Goal: Information Seeking & Learning: Learn about a topic

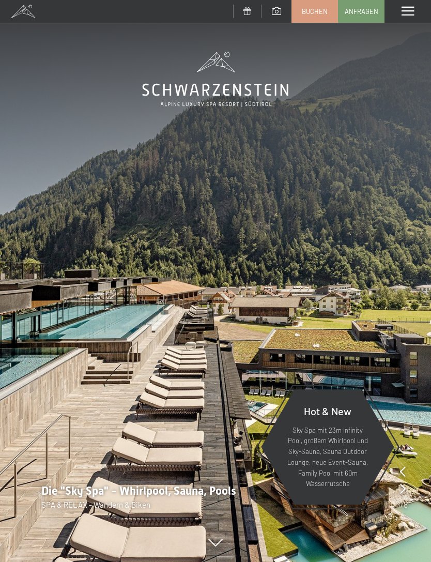
click at [403, 4] on div "Menü" at bounding box center [408, 11] width 47 height 23
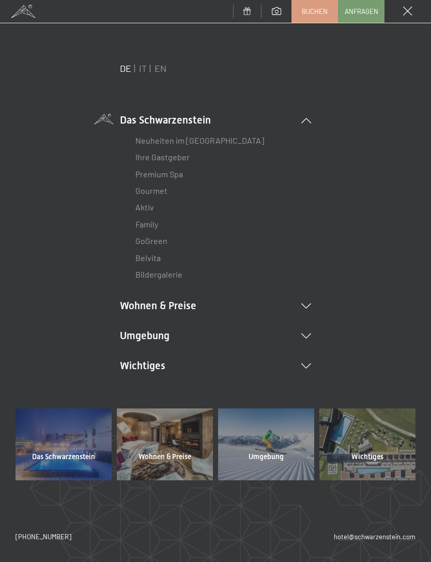
click at [175, 176] on link "Premium Spa" at bounding box center [159, 174] width 48 height 10
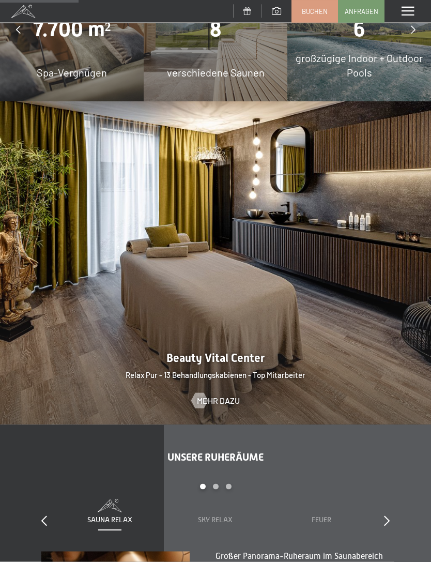
scroll to position [863, 0]
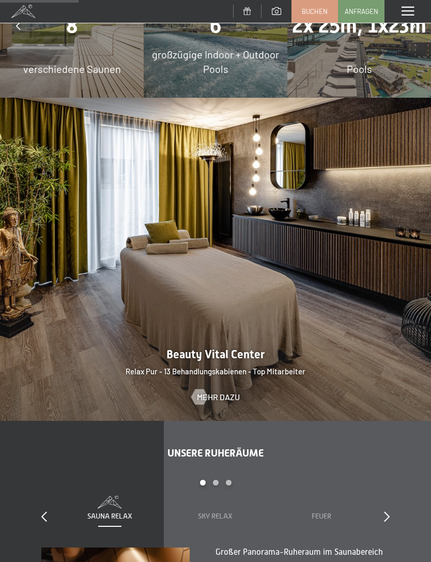
click at [221, 391] on span "Mehr dazu" at bounding box center [218, 396] width 43 height 11
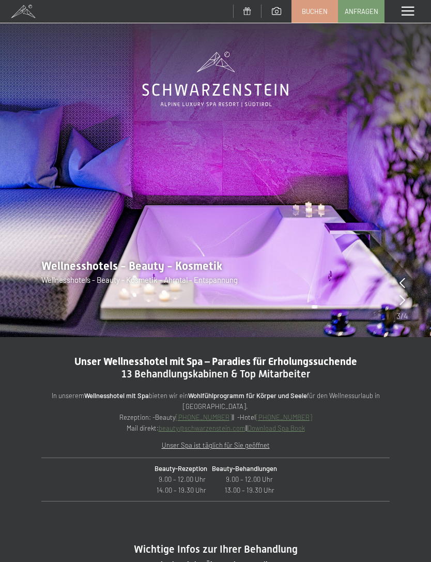
click at [406, 13] on span at bounding box center [408, 11] width 12 height 9
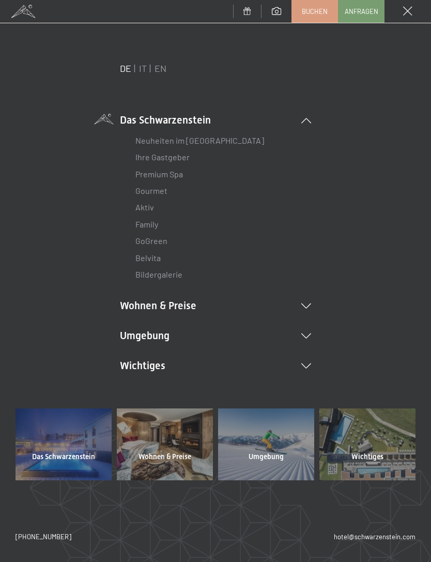
click at [178, 173] on link "Premium Spa" at bounding box center [159, 174] width 48 height 10
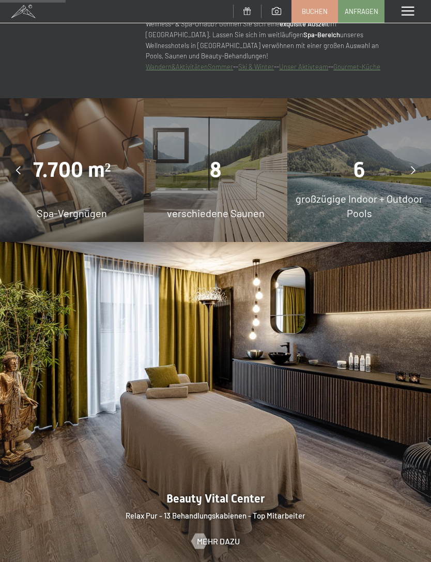
scroll to position [722, 0]
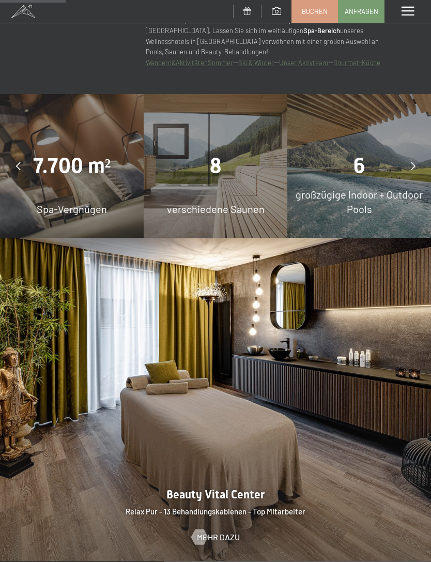
click at [332, 266] on img at bounding box center [215, 400] width 431 height 324
click at [226, 532] on span "Mehr dazu" at bounding box center [218, 537] width 43 height 11
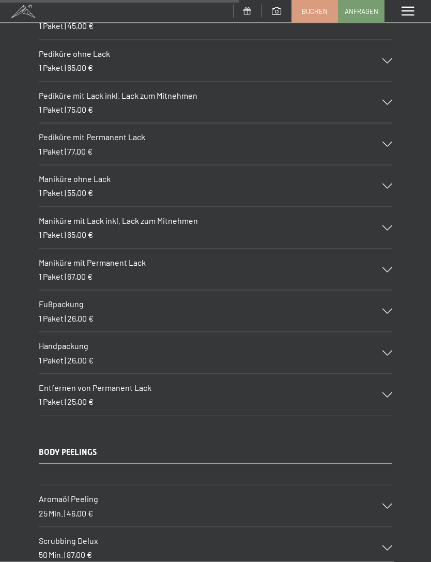
scroll to position [4346, 0]
click at [384, 207] on div "Maniküre mit Lack inkl. Lack zum Mitnehmen 1 Paket | 65,00 €" at bounding box center [216, 227] width 354 height 41
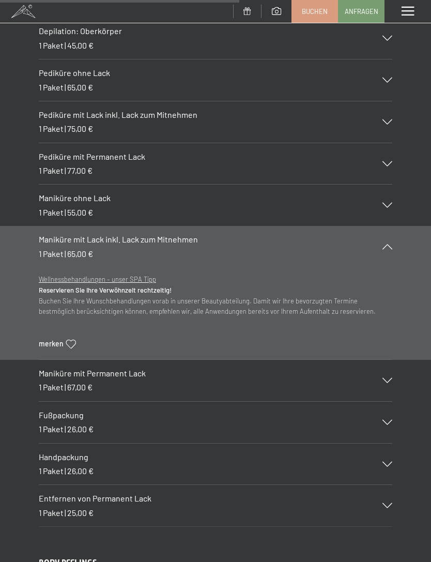
click at [382, 226] on div "Maniküre mit Lack inkl. Lack zum Mitnehmen 1 Paket | 65,00 €" at bounding box center [216, 246] width 354 height 41
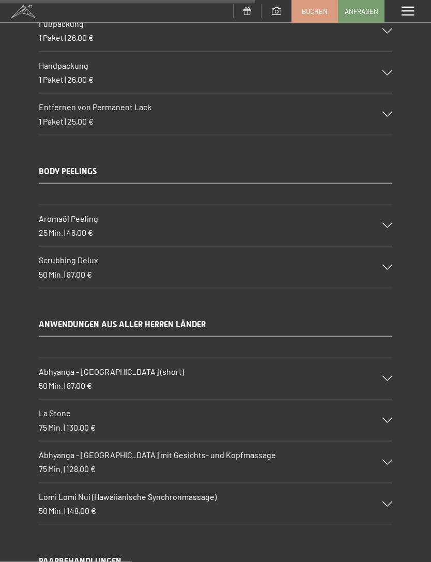
scroll to position [4647, 0]
click at [384, 358] on div "Abhyanga - Ganzkörpermassage (short) 50 Min. | 87,00 €" at bounding box center [216, 378] width 354 height 41
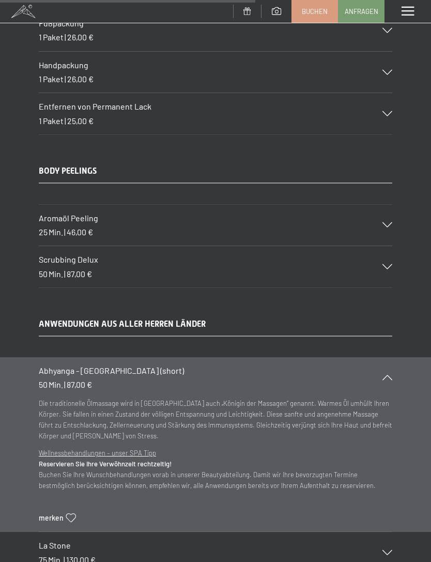
click at [380, 375] on div at bounding box center [381, 377] width 23 height 5
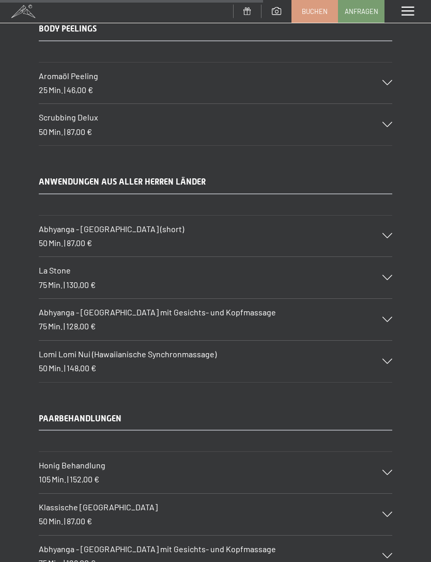
scroll to position [4788, 0]
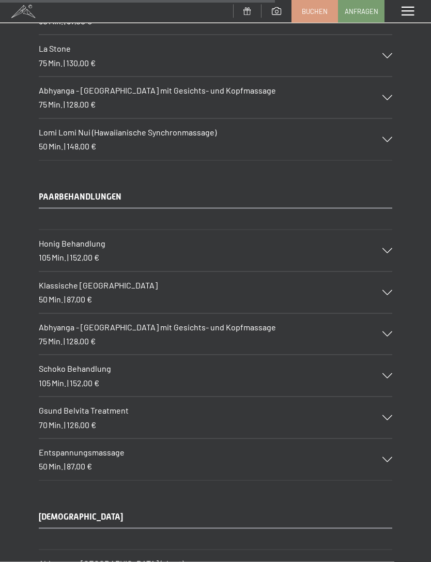
click at [384, 355] on div "Schoko Behandlung 105 Min. | 152,00 €" at bounding box center [216, 375] width 354 height 41
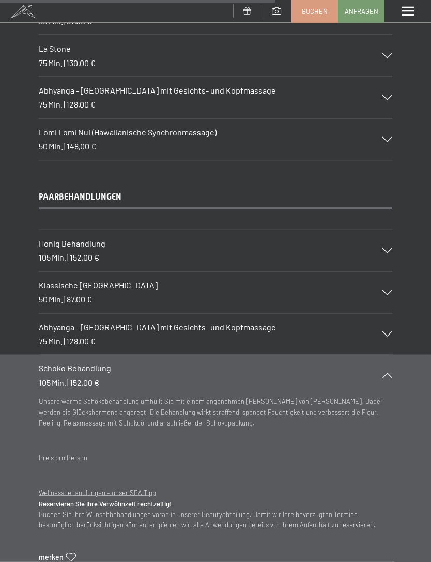
scroll to position [5011, 0]
click at [391, 372] on icon at bounding box center [388, 374] width 10 height 5
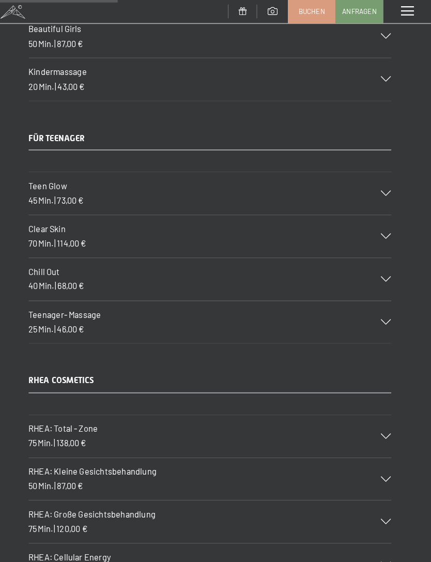
scroll to position [2289, 0]
click at [377, 168] on div "Teen Glow 45 Min. | 73,00 €" at bounding box center [216, 188] width 354 height 41
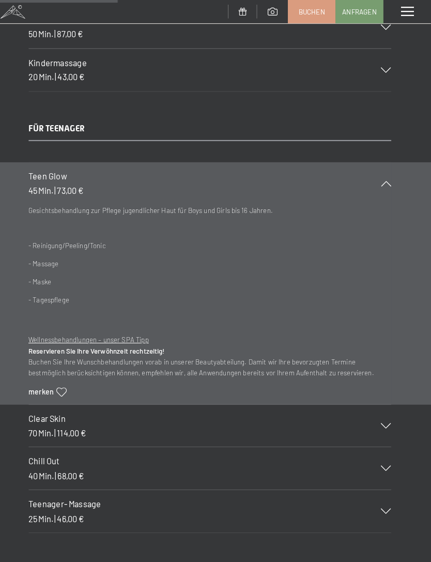
click at [374, 169] on div "Teen Glow 45 Min. | 73,00 €" at bounding box center [216, 178] width 354 height 41
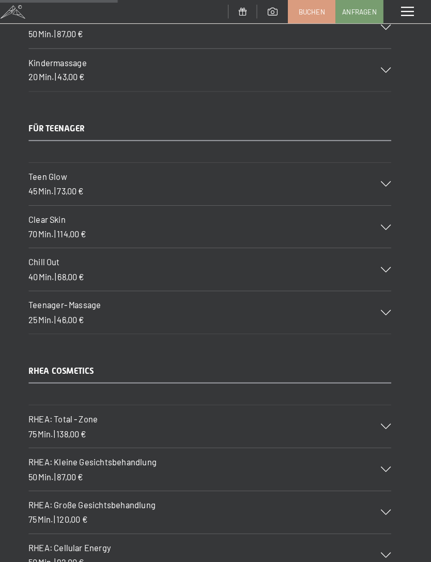
click at [383, 260] on icon at bounding box center [388, 262] width 10 height 5
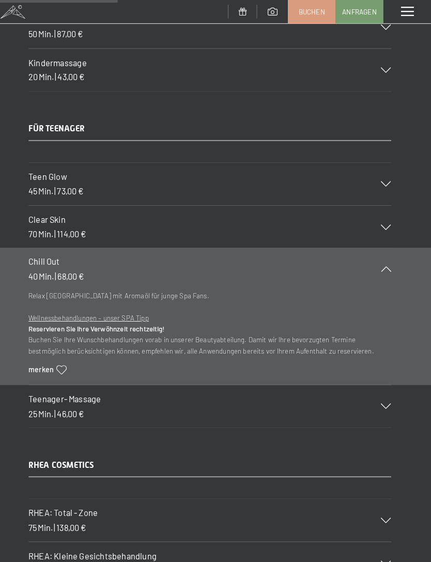
click at [383, 260] on icon at bounding box center [388, 262] width 10 height 5
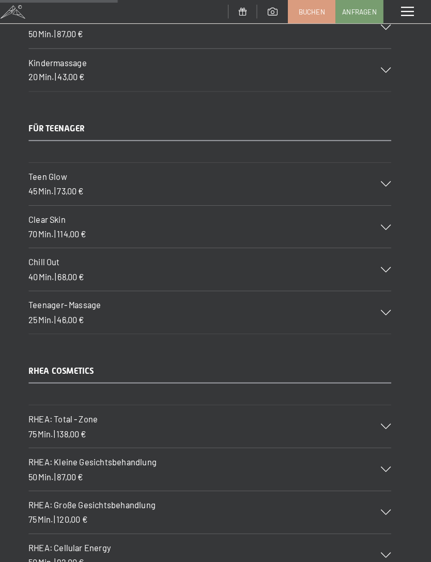
click at [375, 293] on div "Teenager- Massage 25 Min. | 46,00 €" at bounding box center [216, 304] width 354 height 41
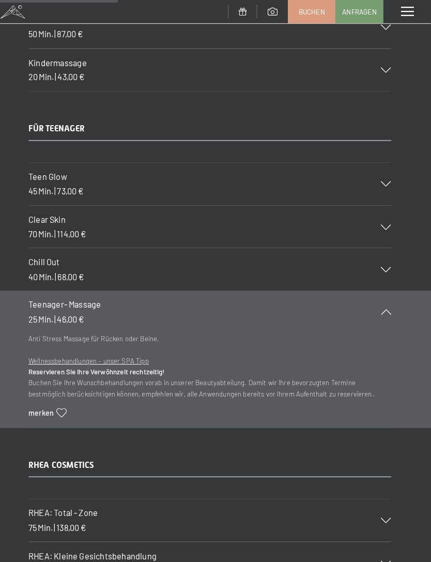
click at [383, 301] on icon at bounding box center [388, 303] width 10 height 5
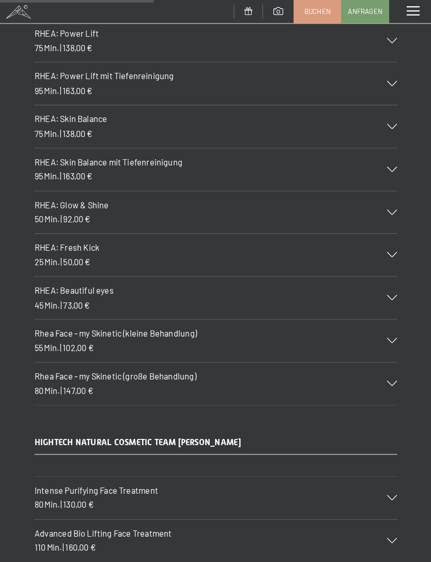
scroll to position [2833, 0]
click at [4, 253] on div "RHEA COSMETICS RHEA: Total - Zone 75 Min. | 138,00 € Intensive Behandlung der d…" at bounding box center [215, 104] width 431 height 582
click at [383, 246] on icon at bounding box center [388, 248] width 10 height 5
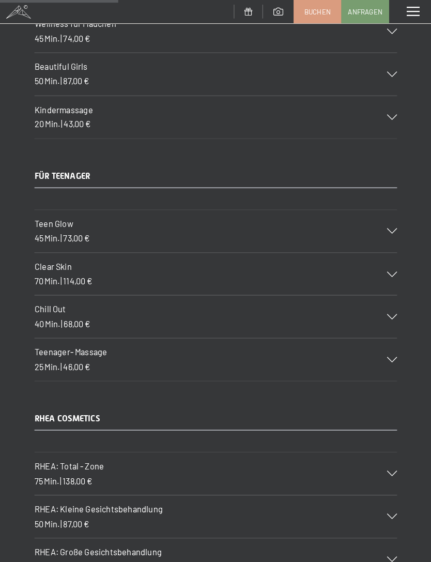
scroll to position [2244, 0]
click at [383, 222] on icon at bounding box center [388, 224] width 10 height 5
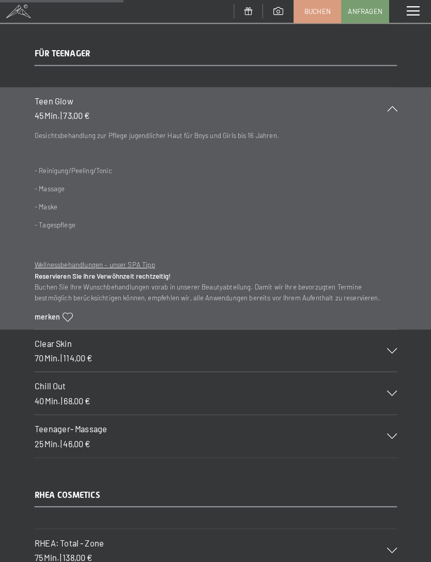
scroll to position [2363, 0]
click at [375, 339] on div at bounding box center [381, 341] width 23 height 5
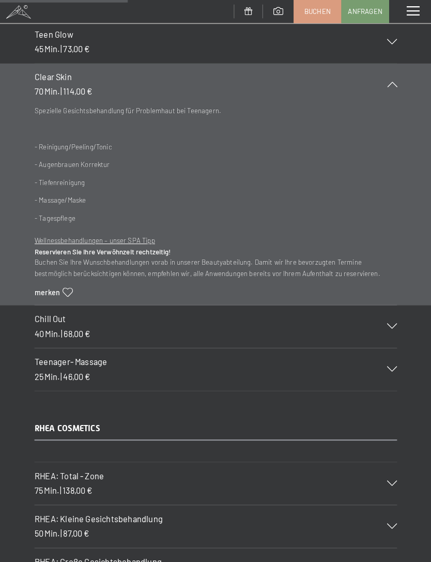
scroll to position [2428, 0]
click at [374, 339] on div "Teenager- Massage 25 Min. | 46,00 €" at bounding box center [216, 359] width 354 height 41
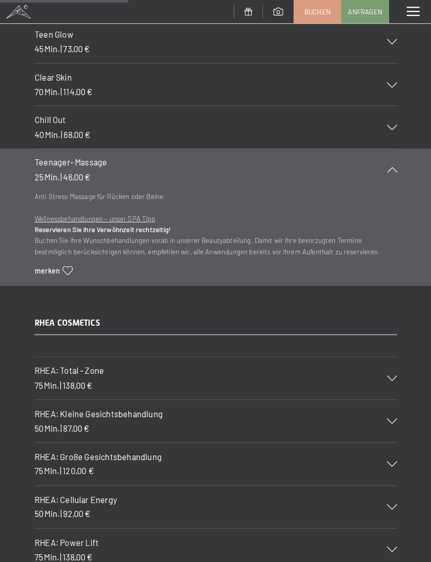
click at [375, 122] on div at bounding box center [381, 124] width 23 height 5
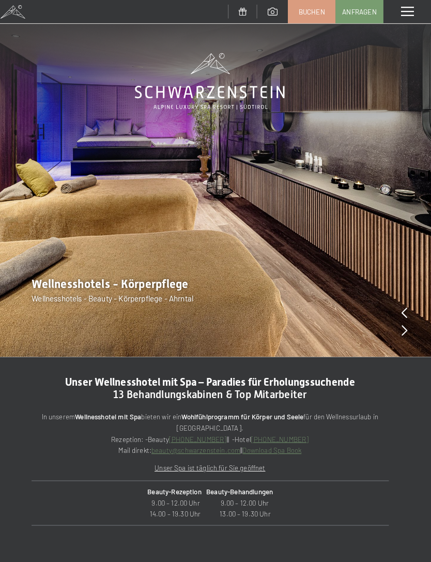
scroll to position [0, 0]
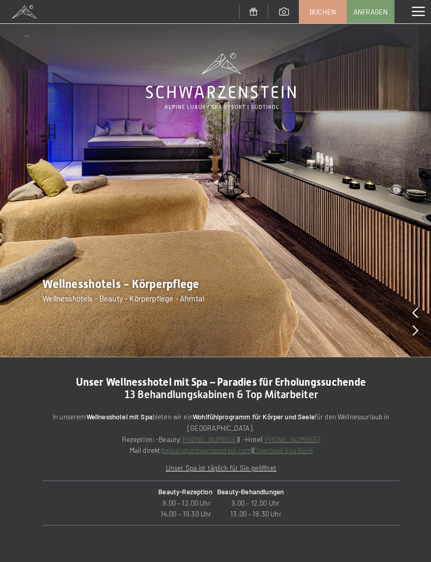
click at [402, 325] on icon at bounding box center [405, 322] width 6 height 10
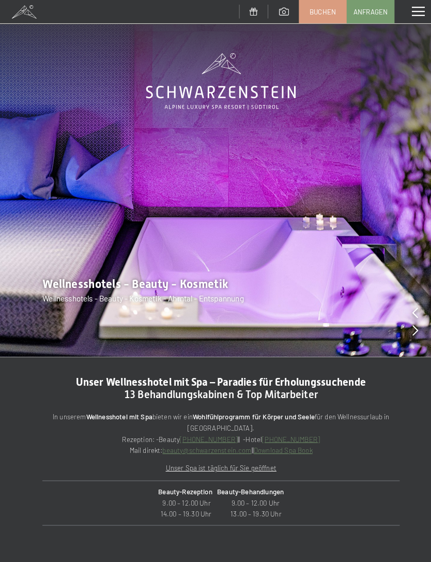
click at [401, 324] on img at bounding box center [215, 174] width 431 height 348
click at [416, 315] on img at bounding box center [215, 174] width 431 height 348
click at [403, 320] on icon at bounding box center [405, 322] width 6 height 10
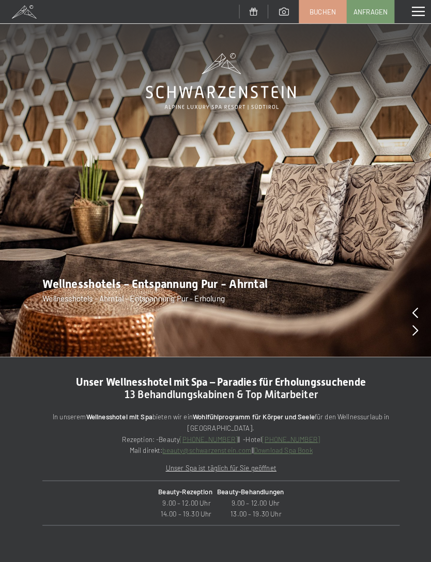
click at [402, 320] on icon at bounding box center [405, 322] width 6 height 10
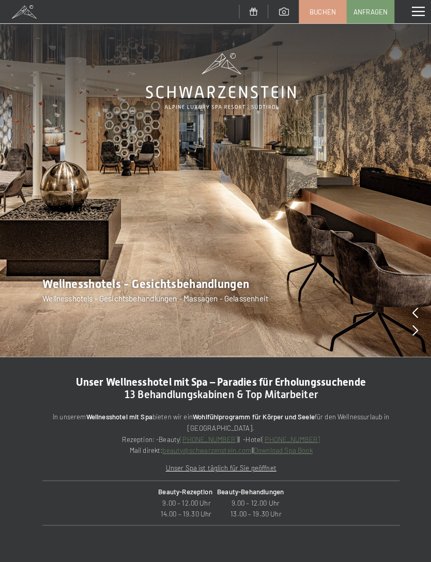
click at [400, 322] on img at bounding box center [215, 174] width 431 height 348
click at [399, 326] on img at bounding box center [215, 174] width 431 height 348
click at [397, 325] on img at bounding box center [215, 174] width 431 height 348
click at [399, 320] on img at bounding box center [215, 174] width 431 height 348
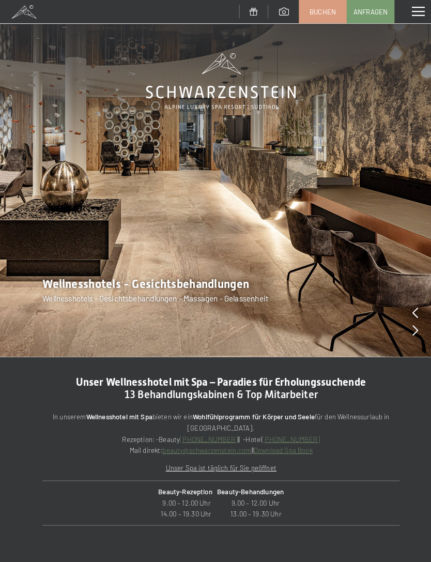
click at [401, 320] on img at bounding box center [215, 174] width 431 height 348
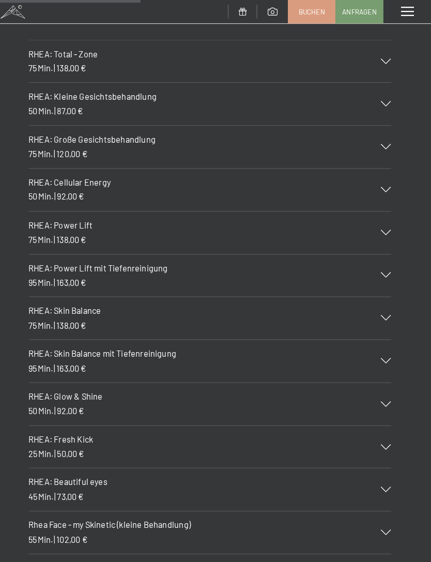
scroll to position [2717, 0]
click at [383, 433] on icon at bounding box center [388, 435] width 10 height 5
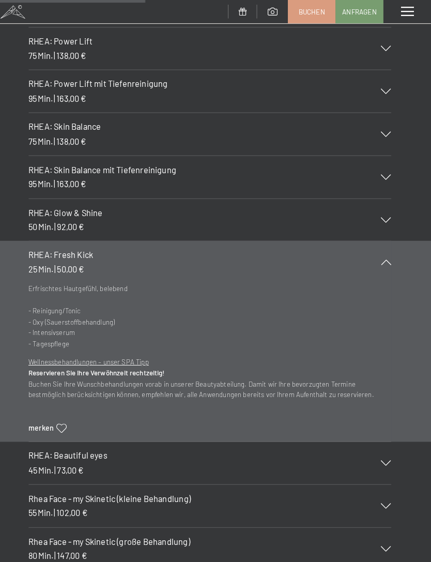
scroll to position [2829, 0]
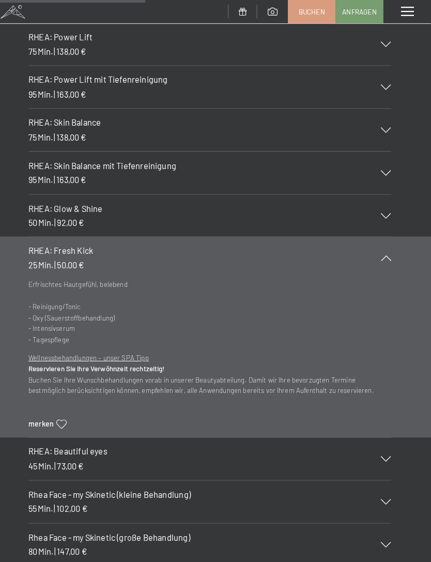
click at [164, 434] on h3 "RHEA: Beautiful eyes" at bounding box center [205, 439] width 333 height 11
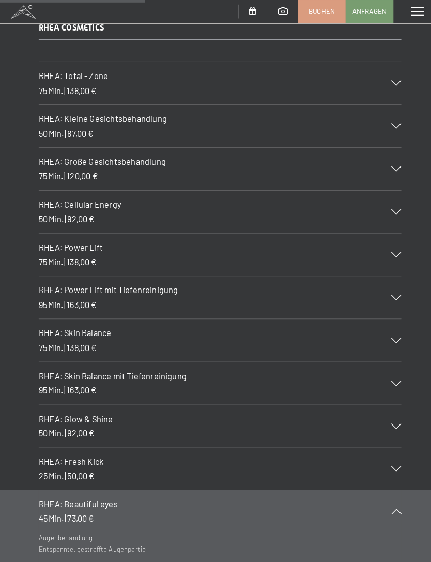
scroll to position [2623, 0]
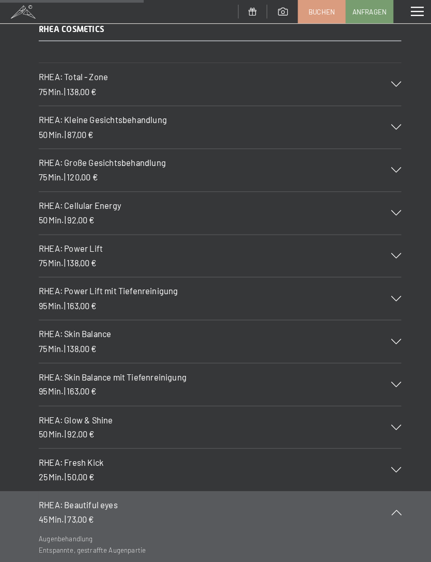
click at [202, 229] on div "RHEA: Power Lift 75 Min. | 138,00 €" at bounding box center [216, 249] width 354 height 41
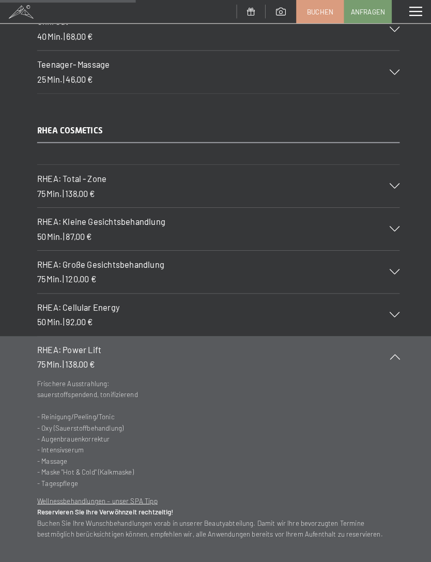
scroll to position [2521, 0]
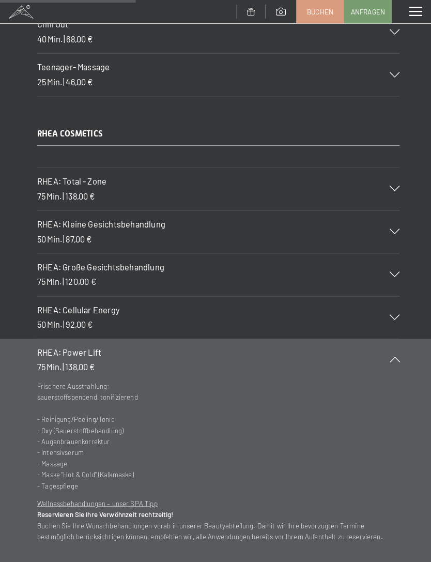
click at [204, 213] on h3 "RHEA: Kleine Gesichtsbehandlung" at bounding box center [205, 218] width 333 height 11
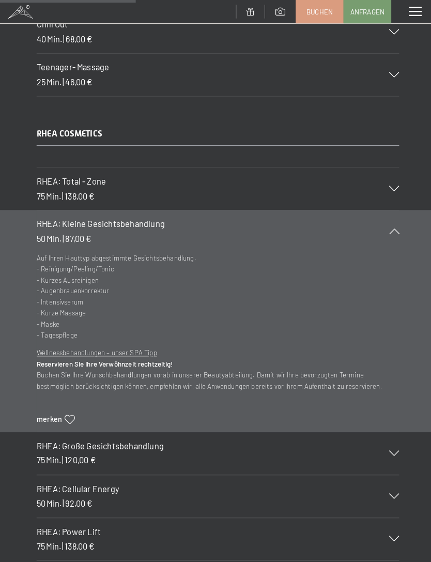
click at [355, 180] on div "RHEA: Total - Zone 75 Min. | 138,00 €" at bounding box center [216, 183] width 354 height 41
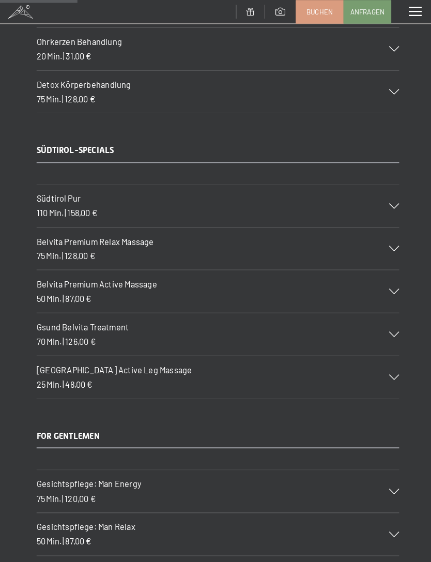
scroll to position [1475, 0]
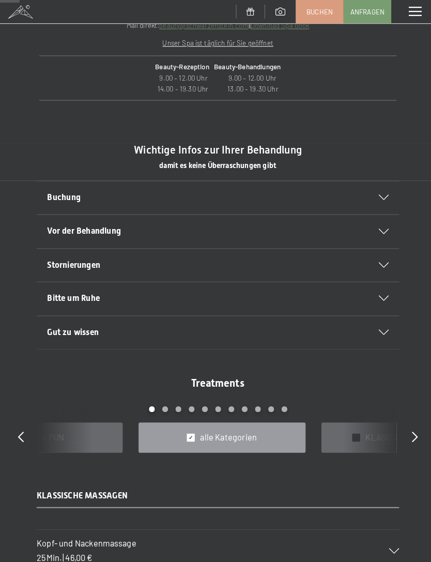
click at [406, 7] on span at bounding box center [408, 11] width 12 height 9
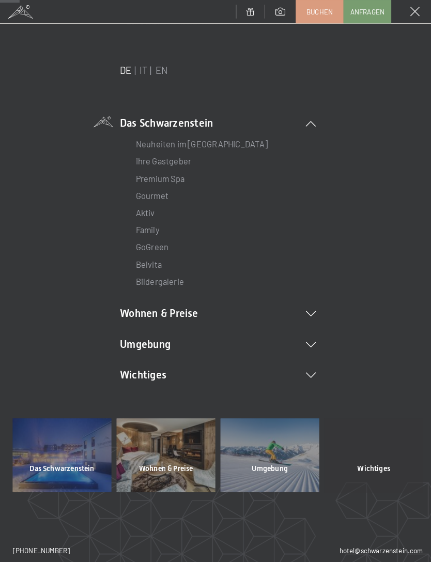
scroll to position [414, 0]
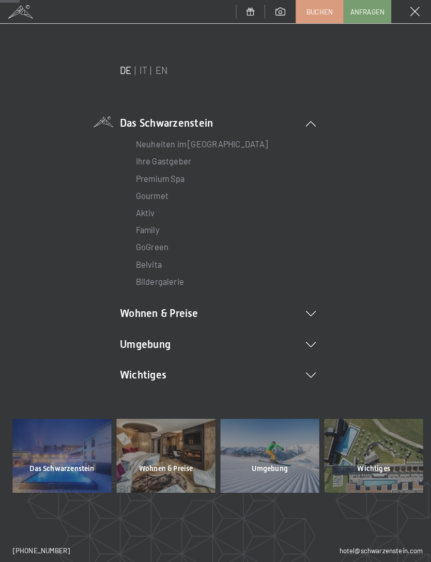
click at [232, 137] on link "Neuheiten im [GEOGRAPHIC_DATA]" at bounding box center [199, 140] width 129 height 10
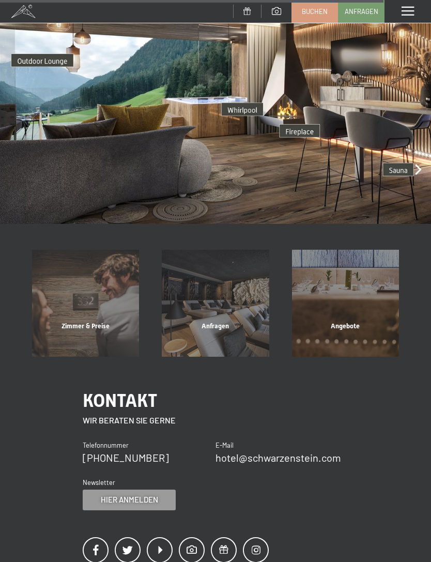
scroll to position [2059, 0]
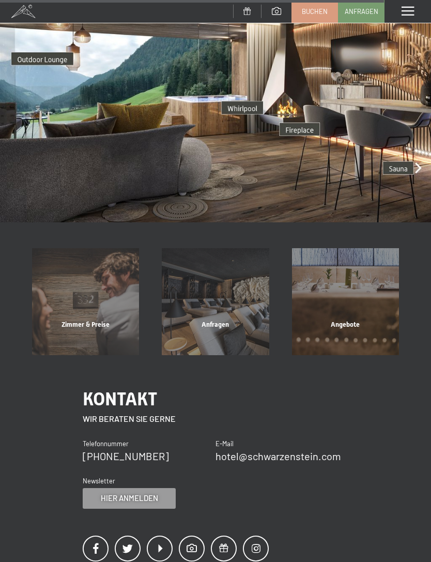
click at [368, 320] on div "Angebote" at bounding box center [346, 337] width 130 height 35
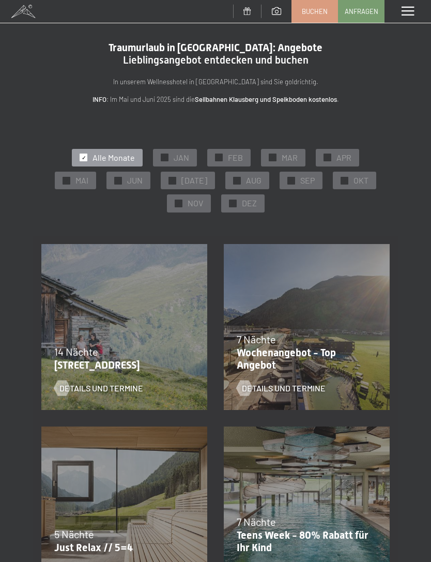
click at [409, 14] on span at bounding box center [408, 11] width 12 height 9
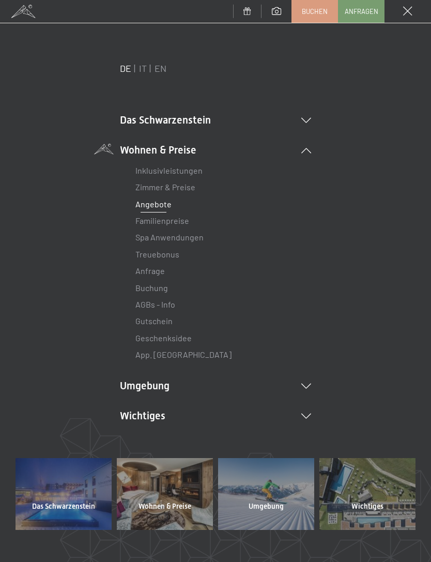
click at [195, 126] on li "Das Schwarzenstein Neuheiten im Schwarzenstein Ihre Gastgeber Premium Spa Gourm…" at bounding box center [215, 120] width 191 height 14
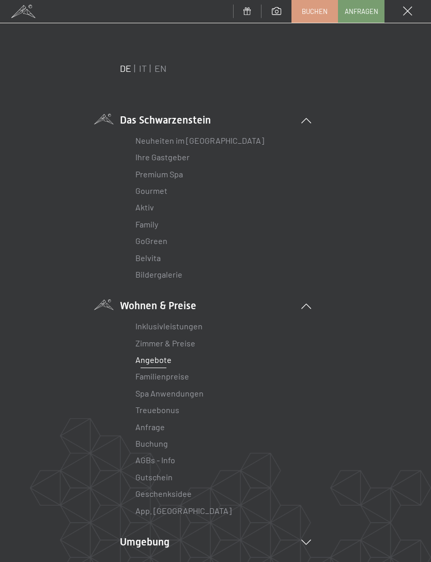
click at [143, 211] on link "Aktiv" at bounding box center [144, 207] width 19 height 10
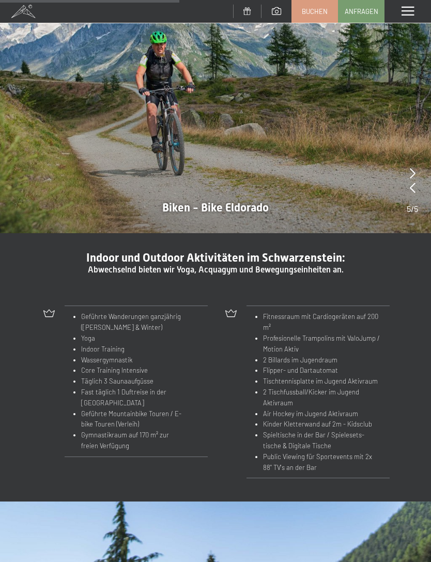
scroll to position [824, 0]
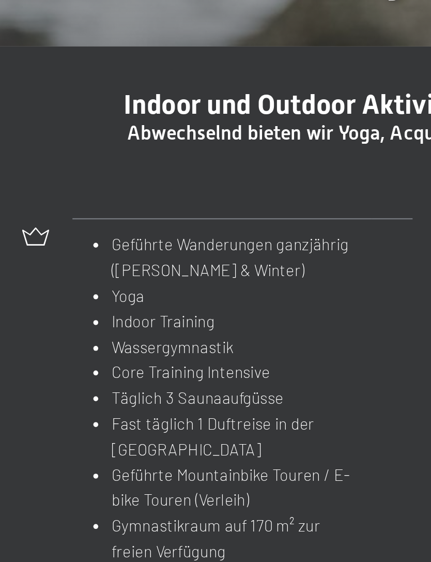
click at [81, 350] on li "Core Training Intensive" at bounding box center [132, 355] width 102 height 11
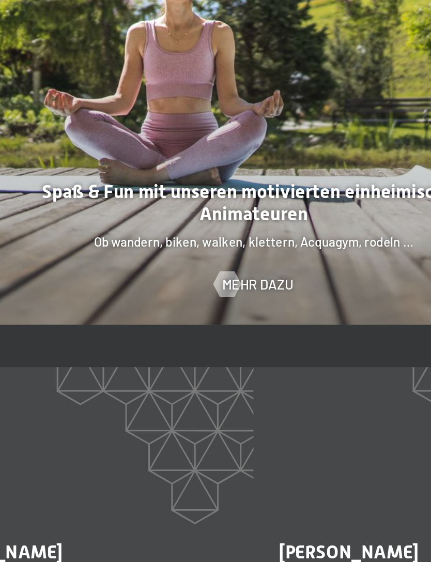
scroll to position [1235, 0]
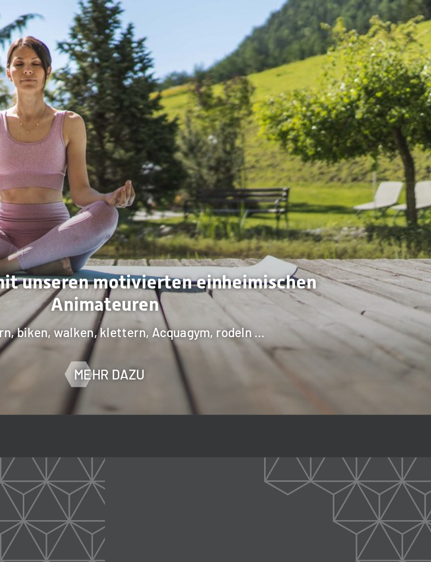
click at [195, 367] on div at bounding box center [199, 375] width 9 height 16
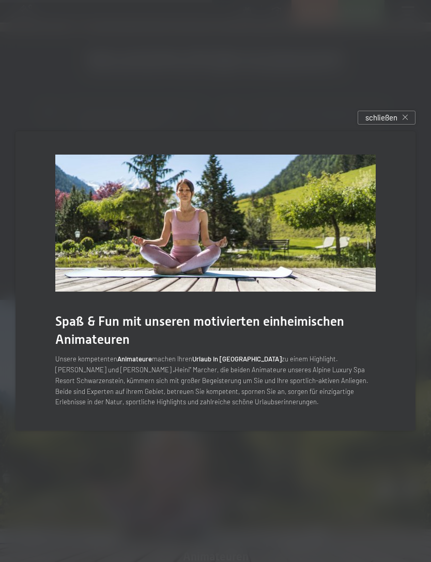
scroll to position [1008, 0]
click at [392, 123] on span "schließen" at bounding box center [382, 117] width 32 height 11
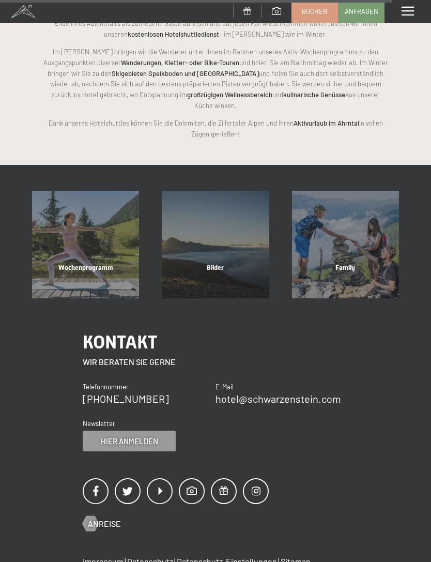
scroll to position [1932, 0]
click at [349, 264] on span "Family" at bounding box center [346, 268] width 20 height 8
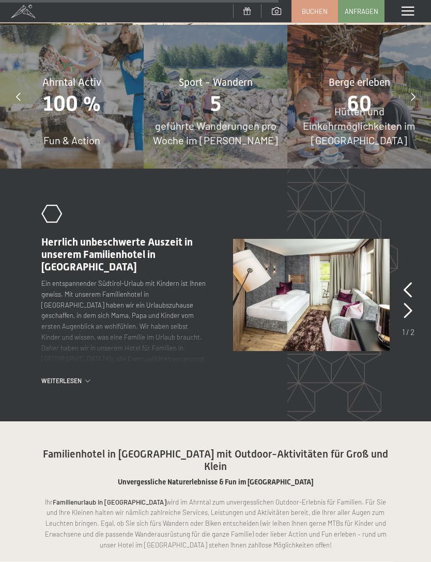
scroll to position [3066, 0]
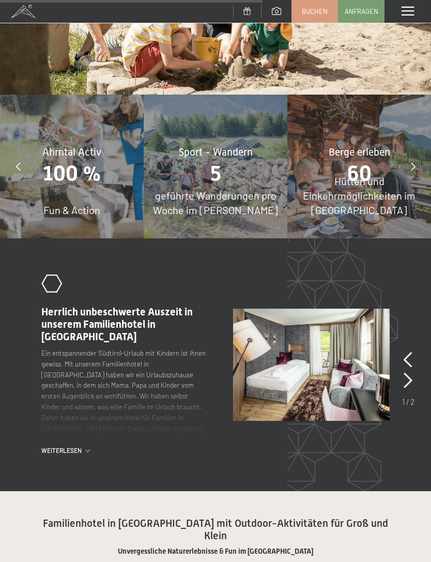
click at [409, 15] on span at bounding box center [408, 11] width 12 height 9
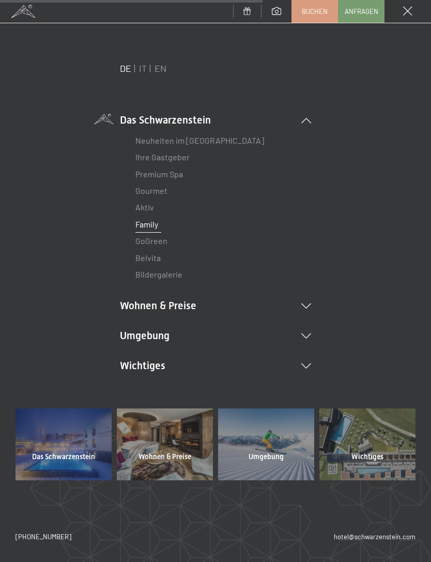
click at [138, 239] on link "GoGreen" at bounding box center [151, 241] width 32 height 10
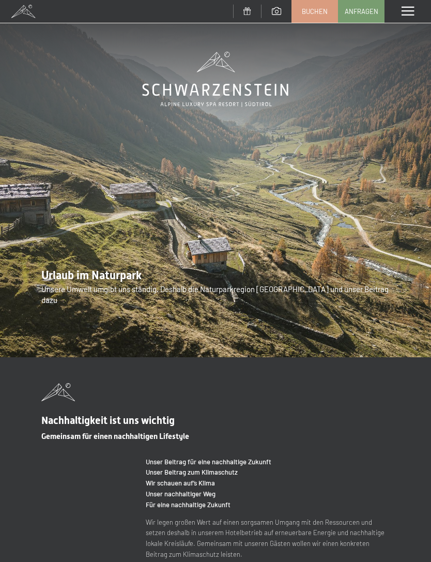
click at [409, 14] on span at bounding box center [408, 11] width 12 height 9
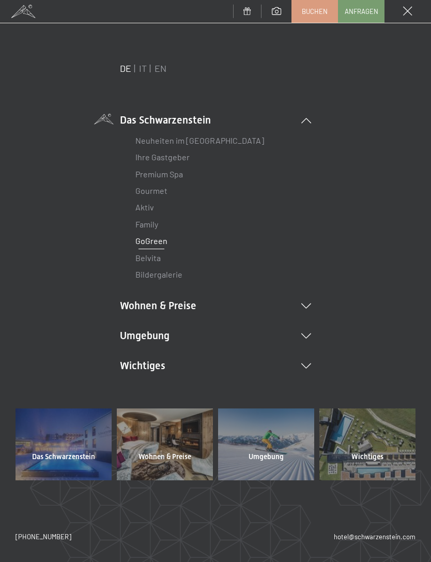
click at [167, 334] on li "Umgebung Das Ahrntal Ski & Winter Skifahren Skischule Wandern & [PERSON_NAME] W…" at bounding box center [215, 335] width 191 height 14
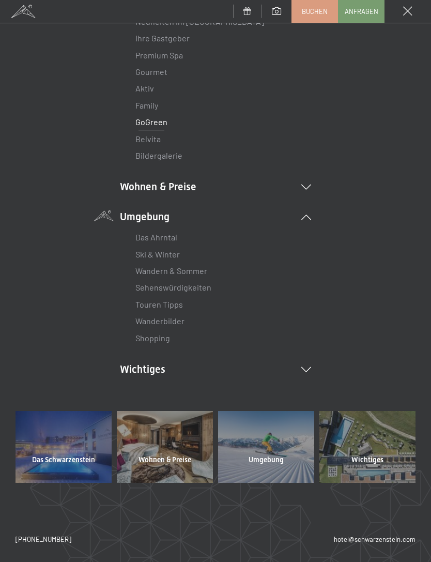
scroll to position [118, 0]
click at [144, 266] on link "Wandern & Sommer" at bounding box center [171, 271] width 72 height 10
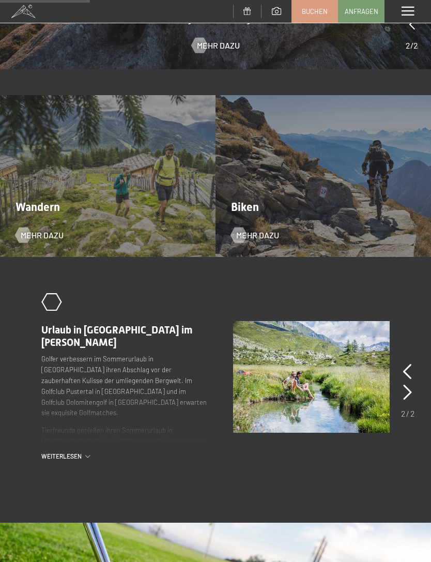
scroll to position [812, 0]
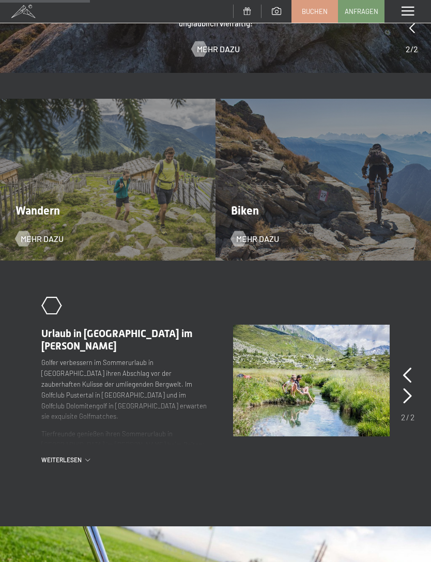
click at [37, 233] on span "Mehr dazu" at bounding box center [42, 238] width 43 height 11
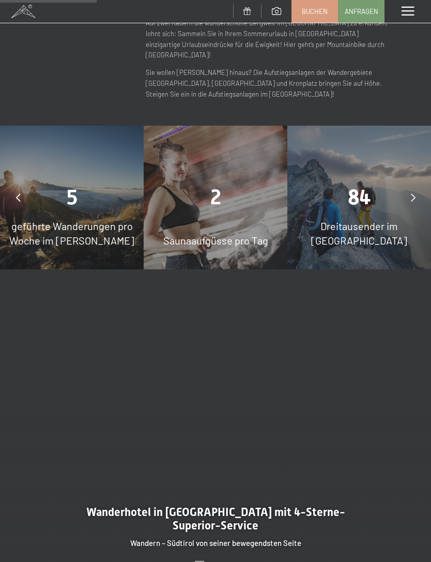
scroll to position [661, 0]
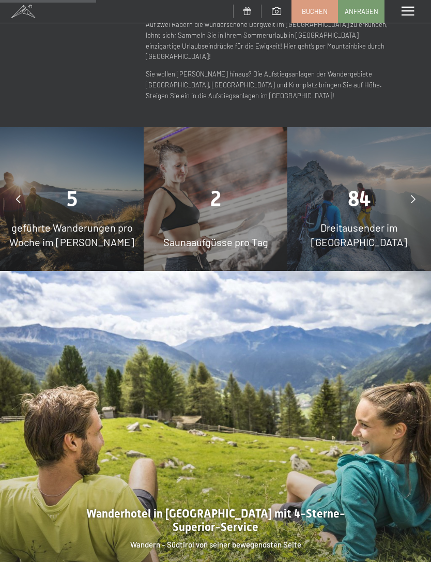
click at [17, 221] on span "geführte Wanderungen pro Woche im [PERSON_NAME]" at bounding box center [71, 234] width 125 height 27
click at [52, 221] on span "geführte Wanderungen pro Woche im [PERSON_NAME]" at bounding box center [71, 234] width 125 height 27
click at [13, 186] on div at bounding box center [18, 199] width 26 height 26
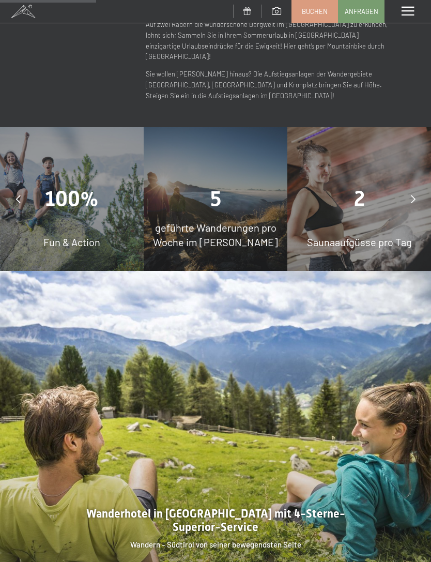
click at [232, 172] on div "5 geführte Wanderungen pro Woche im [PERSON_NAME]" at bounding box center [216, 199] width 144 height 144
click at [225, 221] on span "geführte Wanderungen pro Woche im [PERSON_NAME]" at bounding box center [215, 234] width 125 height 27
click at [233, 221] on span "geführte Wanderungen pro Woche im Sommer" at bounding box center [215, 234] width 125 height 27
click at [40, 174] on div "100% Fun & Action" at bounding box center [72, 199] width 144 height 144
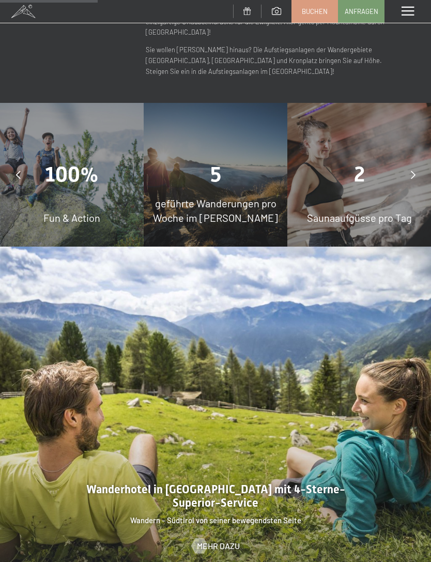
scroll to position [711, 0]
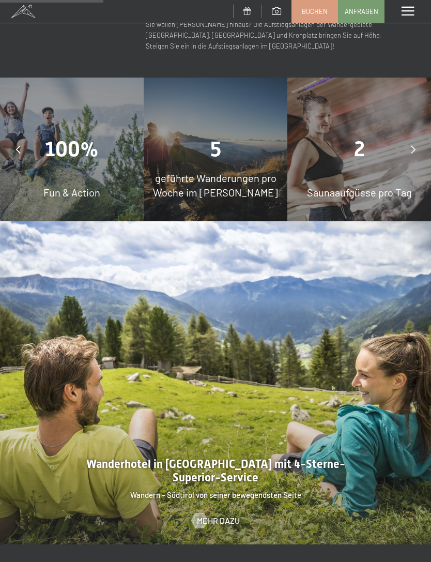
click at [241, 171] on div "geführte Wanderungen pro Woche im Sommer" at bounding box center [216, 185] width 144 height 29
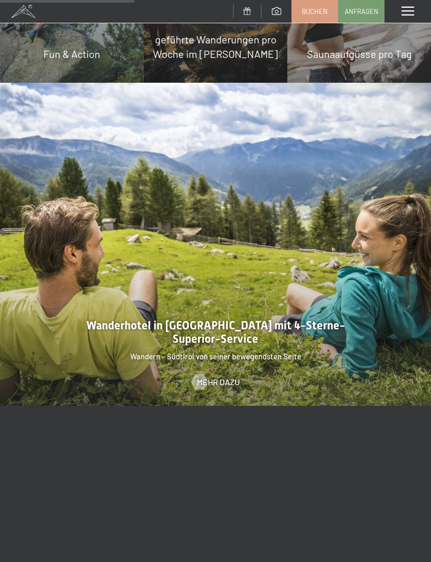
scroll to position [996, 0]
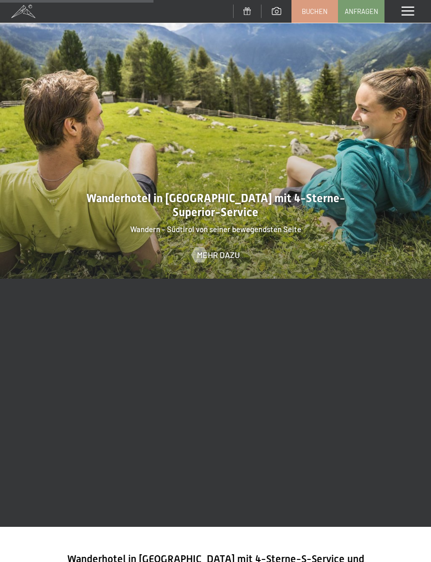
click at [226, 249] on span "Mehr dazu" at bounding box center [218, 254] width 43 height 11
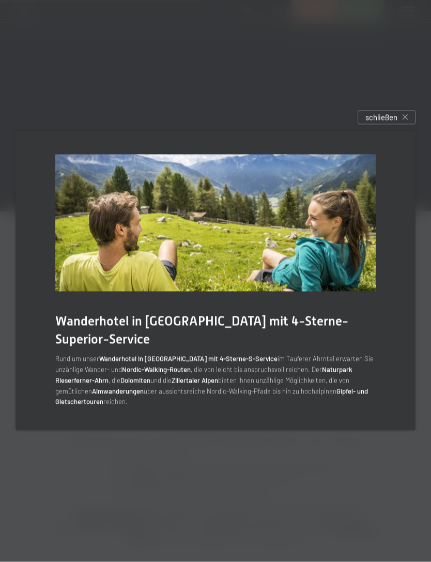
scroll to position [1314, 0]
click at [383, 125] on div "schließen" at bounding box center [387, 118] width 58 height 14
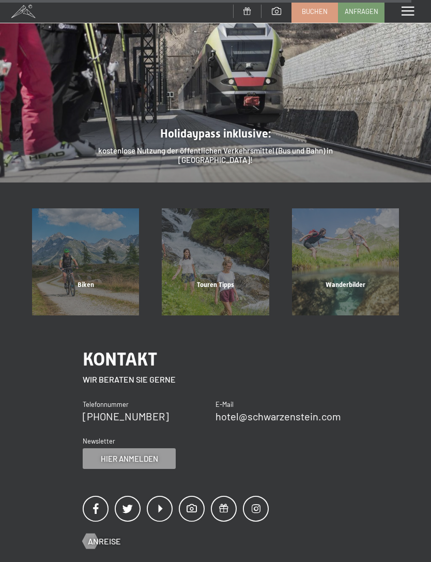
scroll to position [2764, 0]
click at [381, 280] on div "Wanderbilder" at bounding box center [346, 297] width 130 height 35
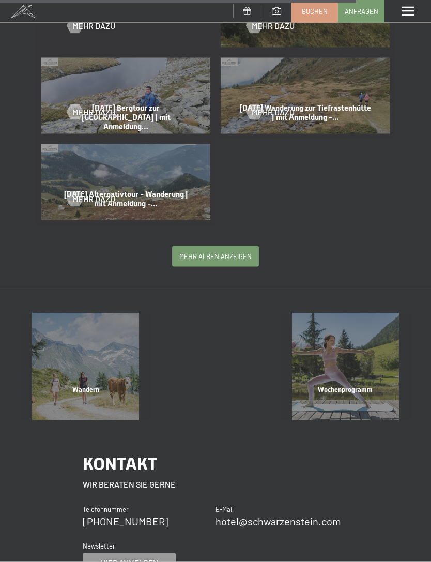
scroll to position [1993, 0]
